Goal: Task Accomplishment & Management: Manage account settings

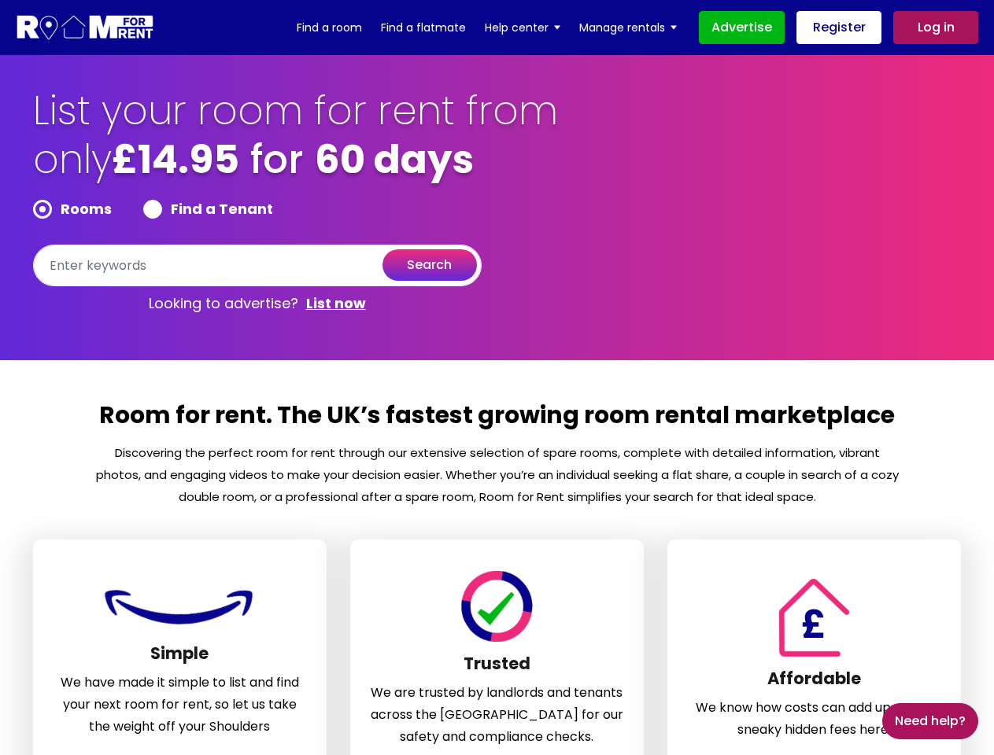
click at [497, 378] on section "Room for rent. The UK’s fastest growing room rental marketplace Discovering the…" at bounding box center [497, 626] width 994 height 533
click at [257, 243] on form "Rooms Find a Tenant search" at bounding box center [257, 243] width 449 height 87
click at [0, 205] on section "List your room for rent from only £14.95 for 60 days Rooms Find a Tenant search…" at bounding box center [497, 207] width 994 height 305
